Goal: Book appointment/travel/reservation

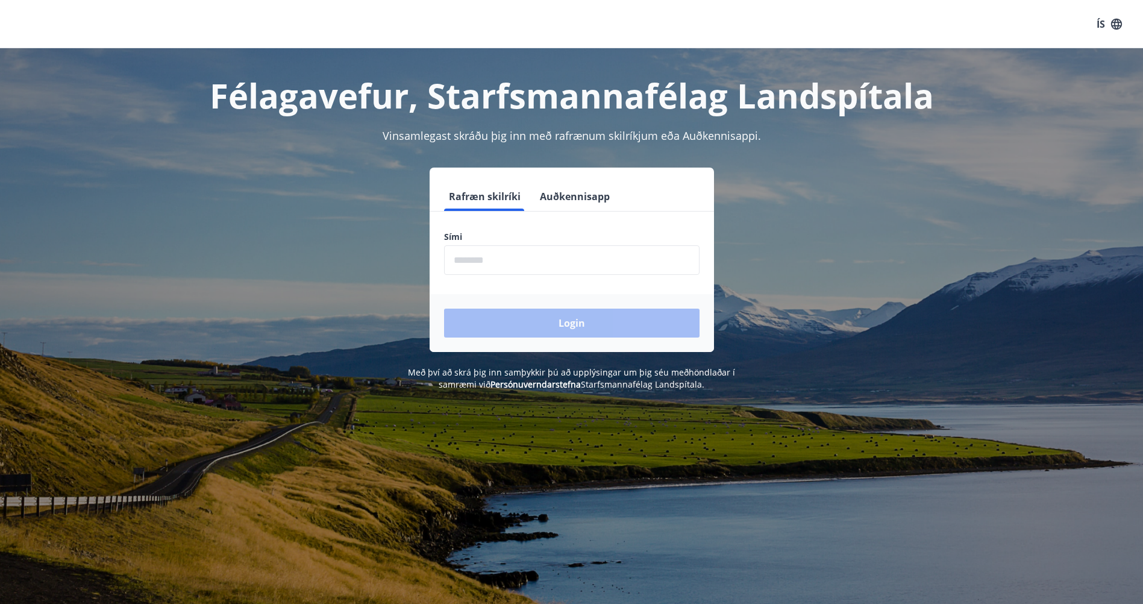
click at [513, 260] on input "phone" at bounding box center [572, 260] width 256 height 30
type input "********"
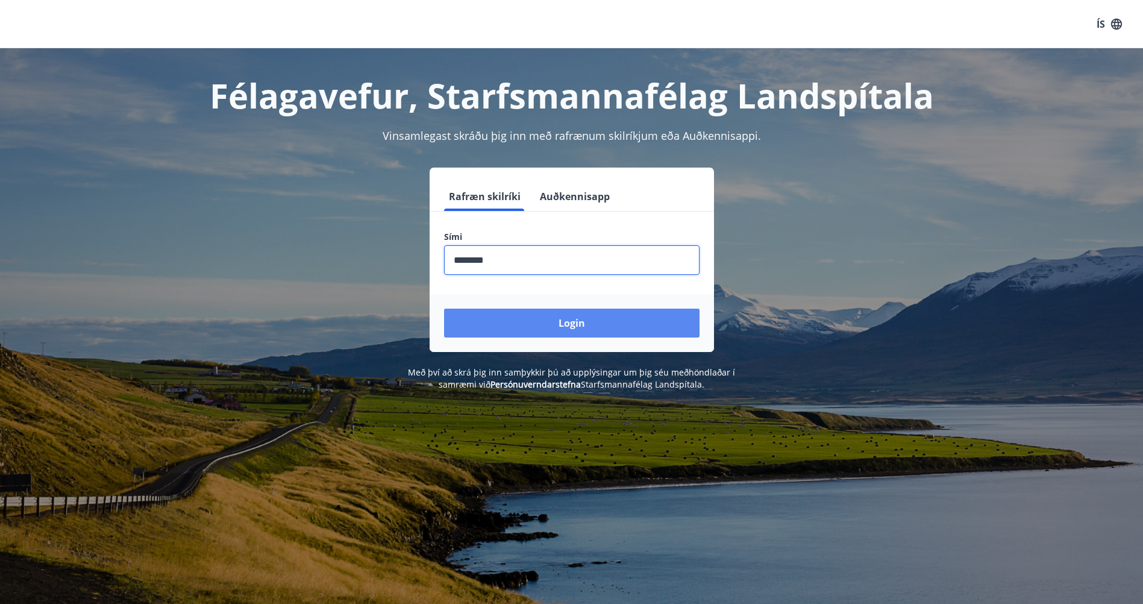
click at [509, 316] on button "Login" at bounding box center [572, 323] width 256 height 29
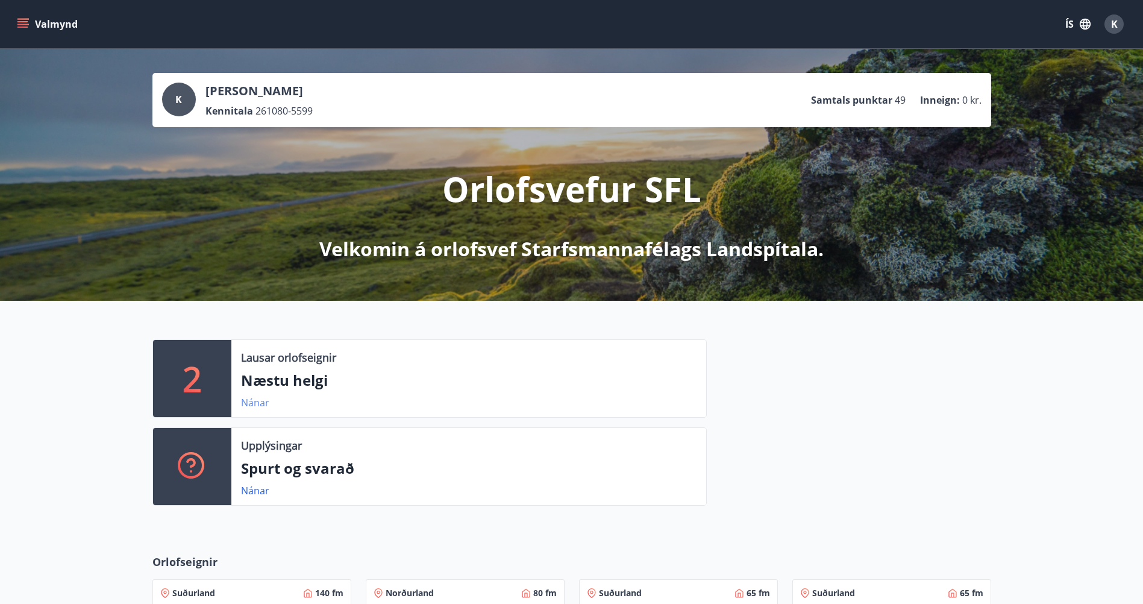
click at [262, 403] on link "Nánar" at bounding box center [255, 402] width 28 height 13
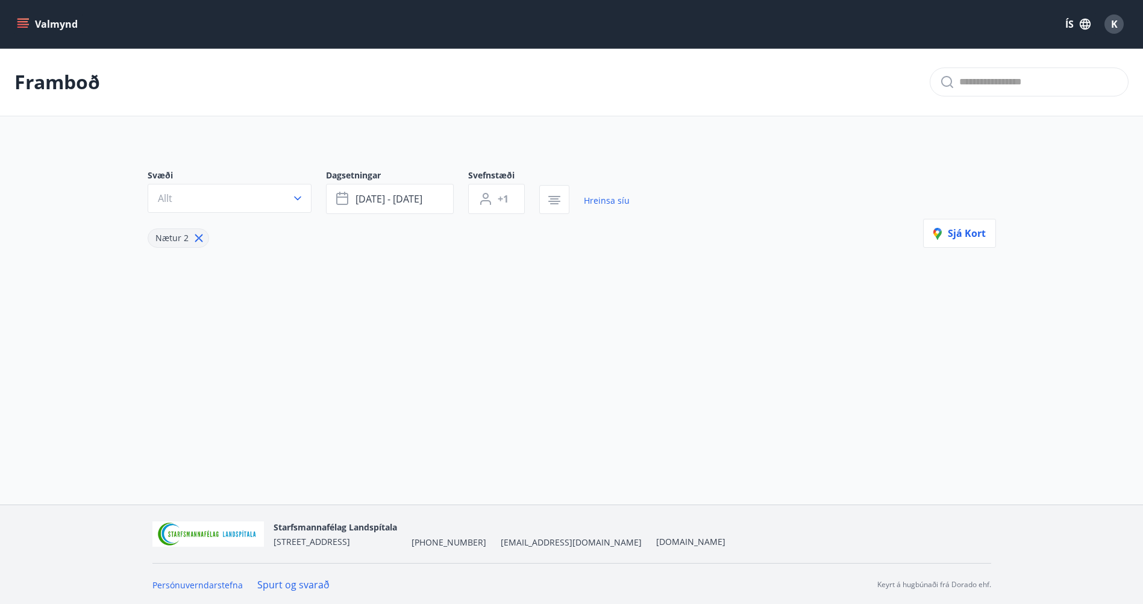
type input "*"
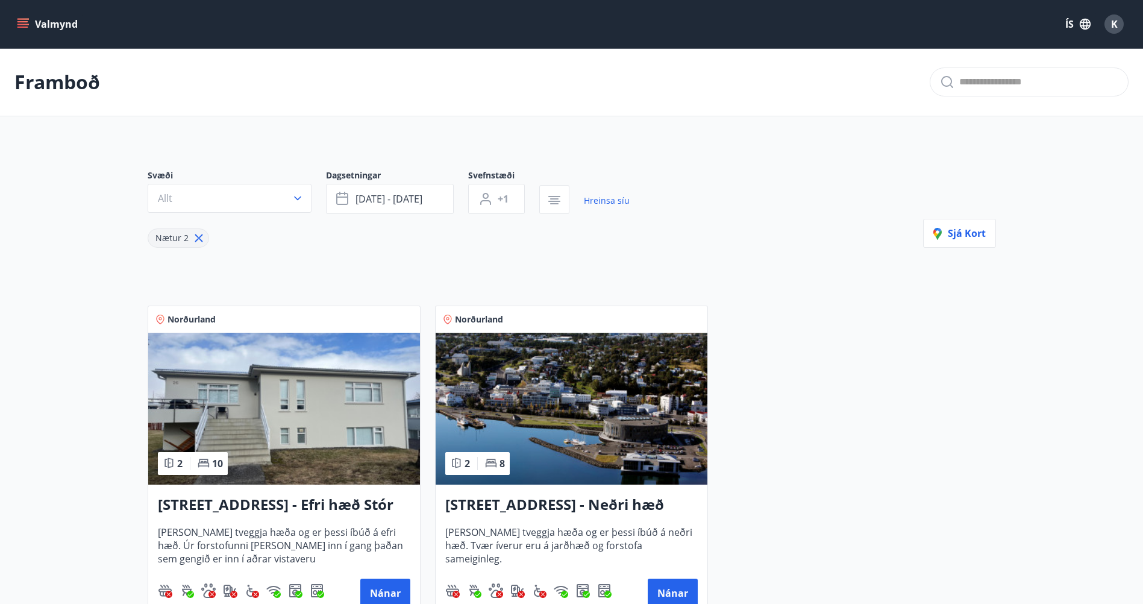
click at [28, 21] on icon "menu" at bounding box center [23, 24] width 12 height 12
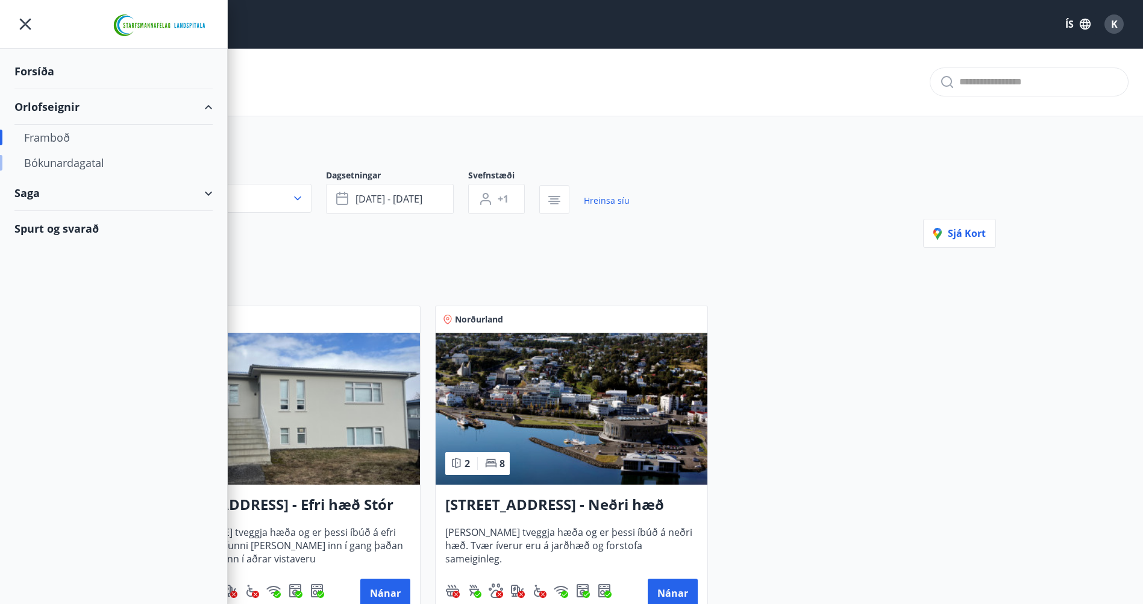
click at [55, 160] on div "Bókunardagatal" at bounding box center [113, 162] width 179 height 25
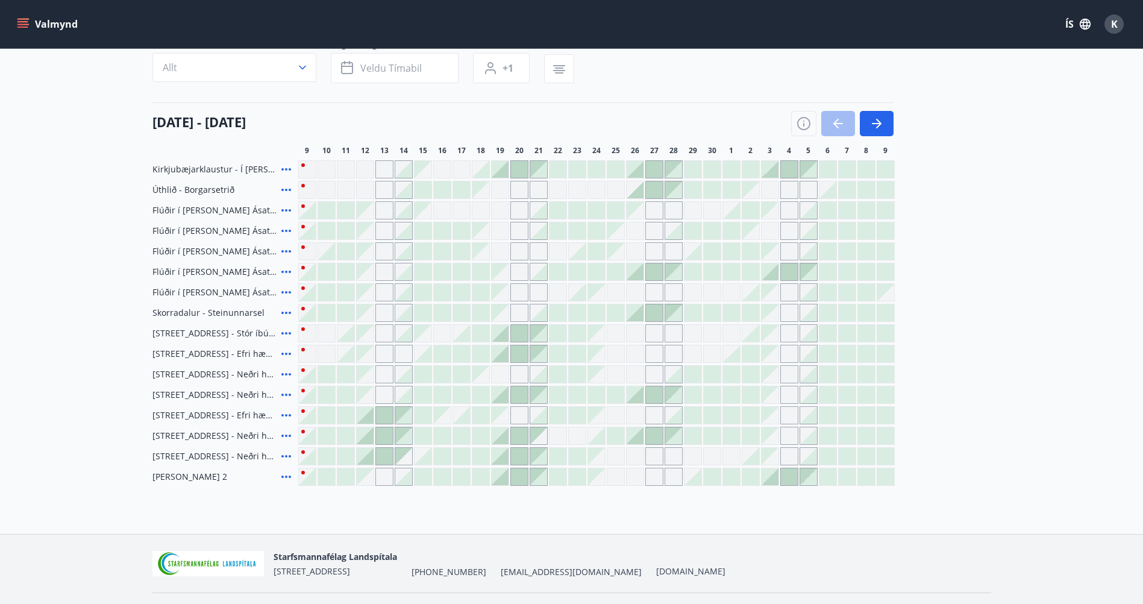
scroll to position [104, 0]
click at [886, 120] on button "button" at bounding box center [877, 121] width 34 height 25
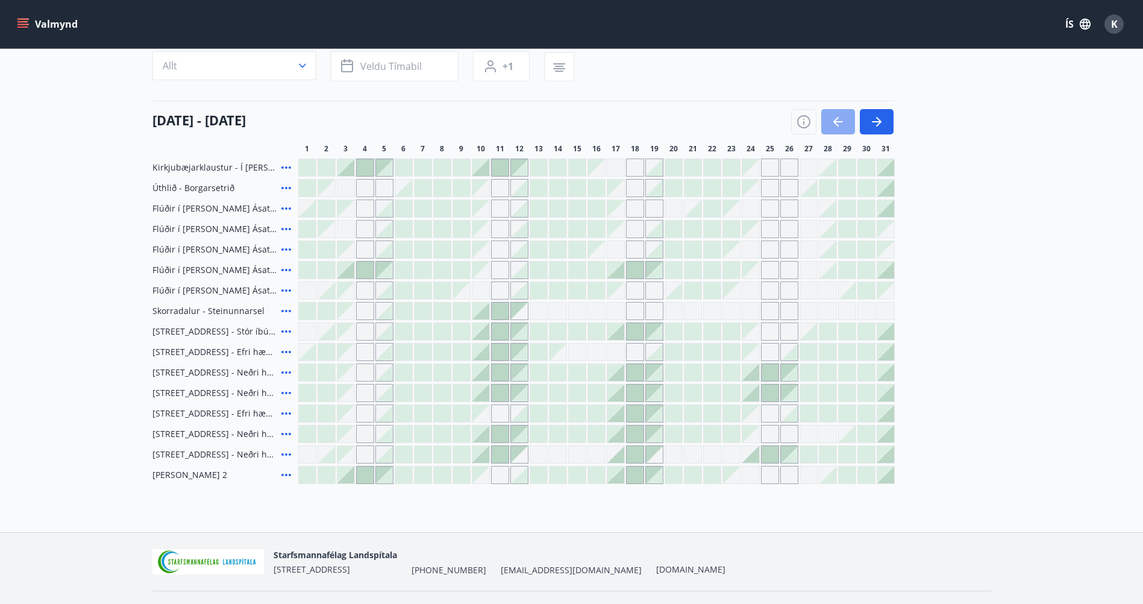
click at [835, 120] on icon "button" at bounding box center [838, 122] width 14 height 14
